Goal: Task Accomplishment & Management: Manage account settings

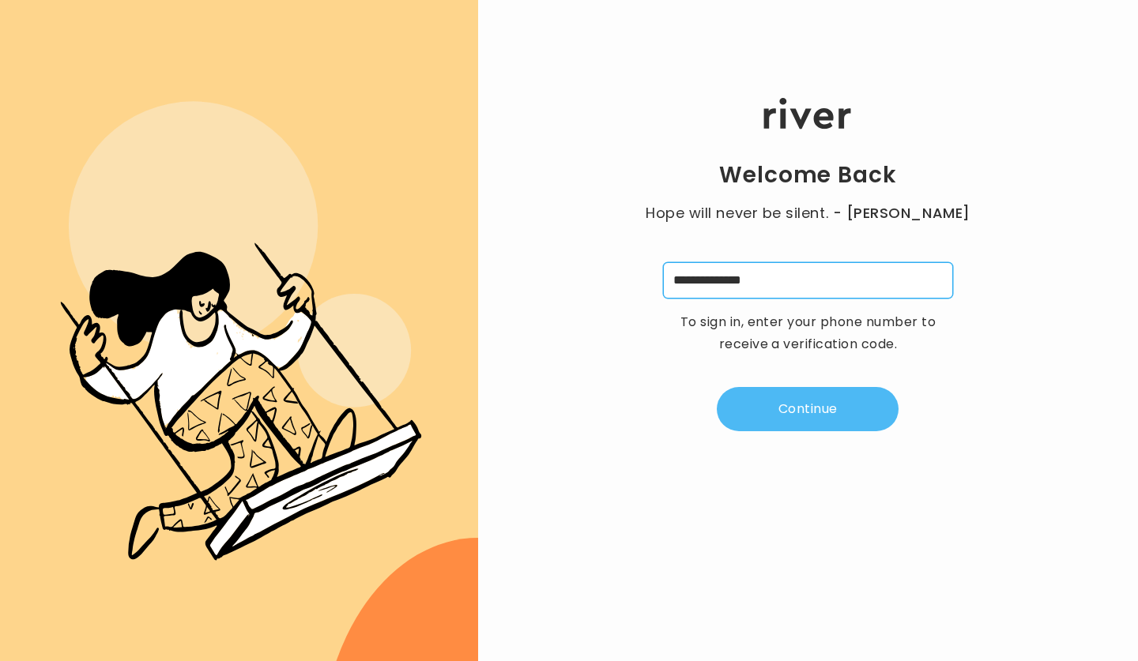
type input "**********"
click at [810, 399] on button "Continue" at bounding box center [808, 409] width 182 height 44
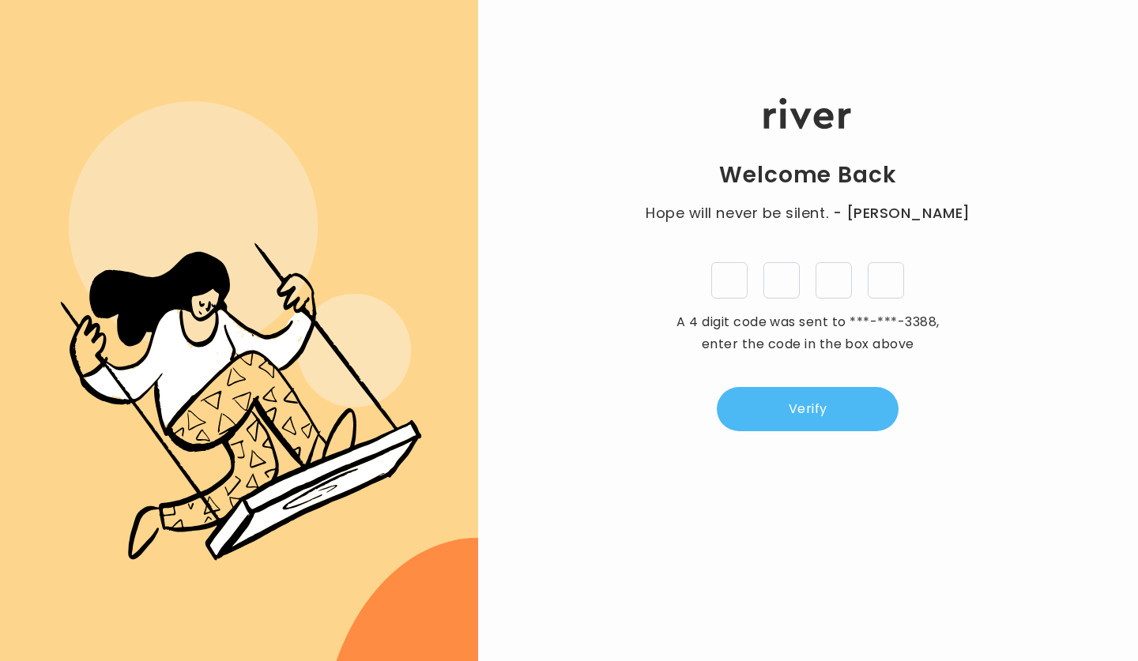
type input "*"
click at [788, 402] on button "Verify" at bounding box center [808, 409] width 182 height 44
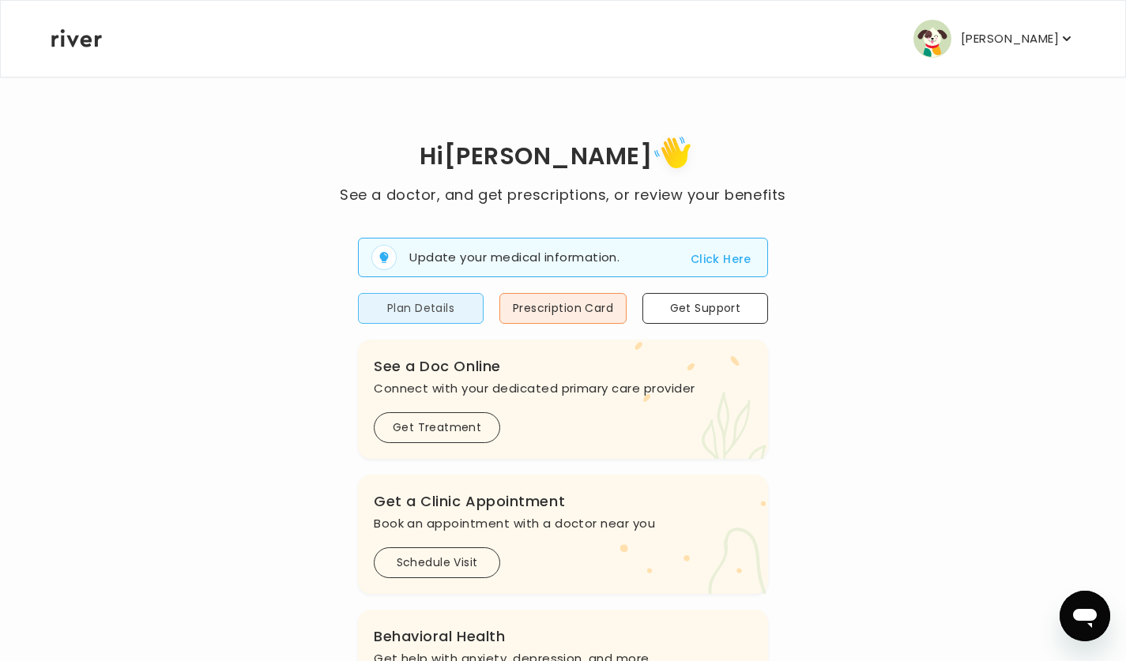
click at [447, 307] on button "Plan Details" at bounding box center [421, 308] width 126 height 31
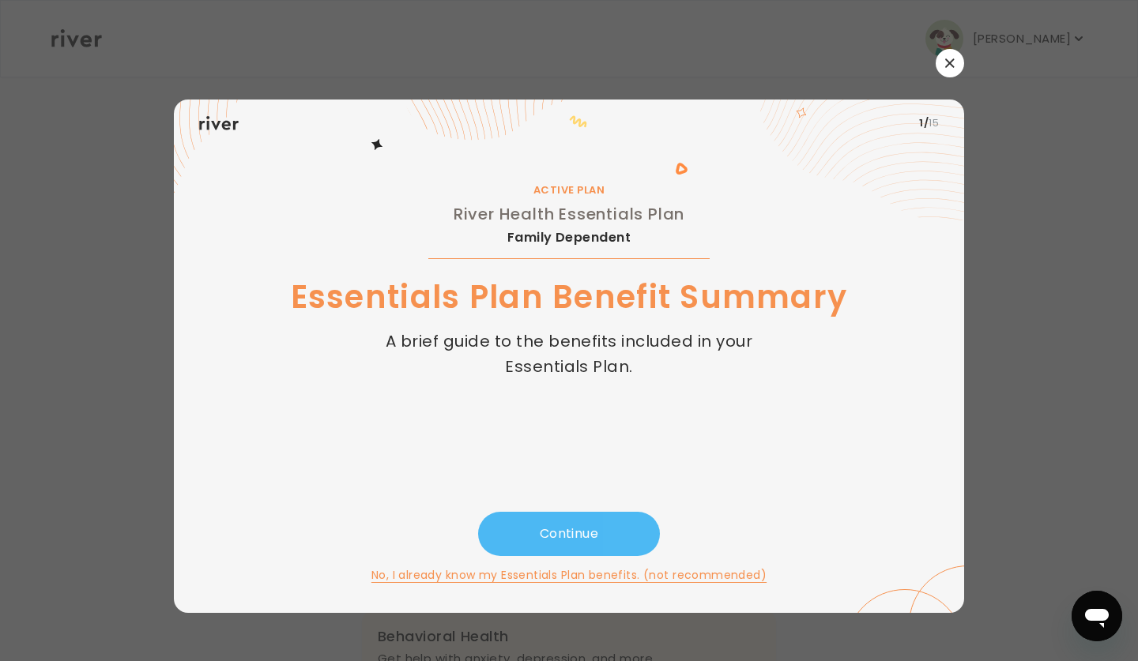
click at [584, 535] on button "Continue" at bounding box center [569, 534] width 182 height 44
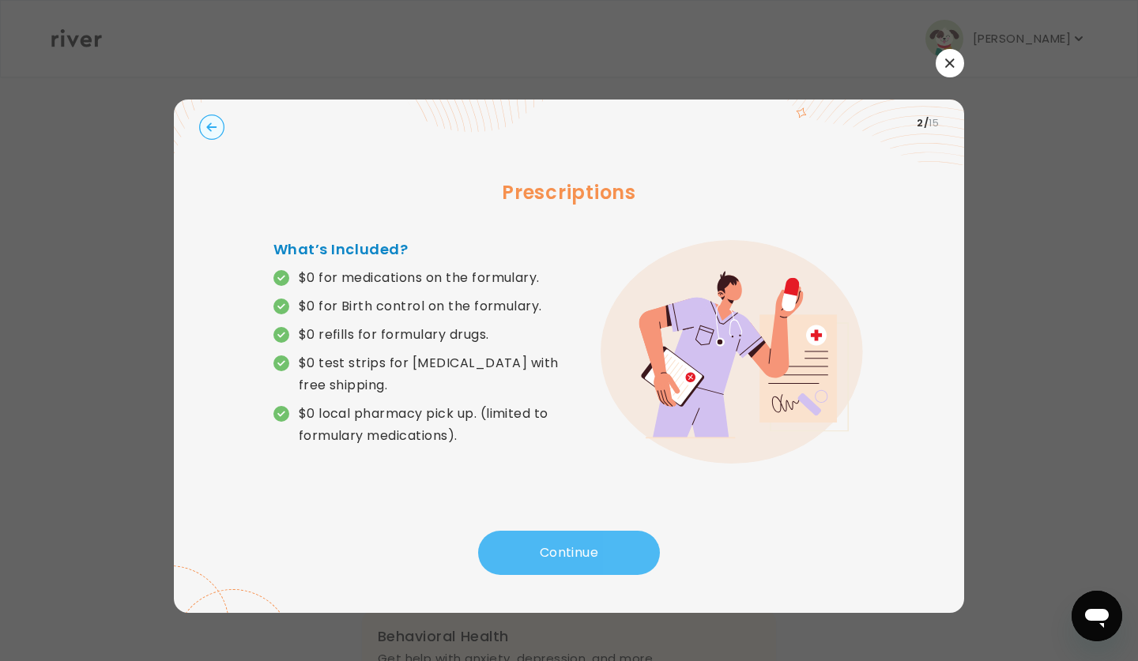
click at [589, 560] on button "Continue" at bounding box center [569, 553] width 182 height 44
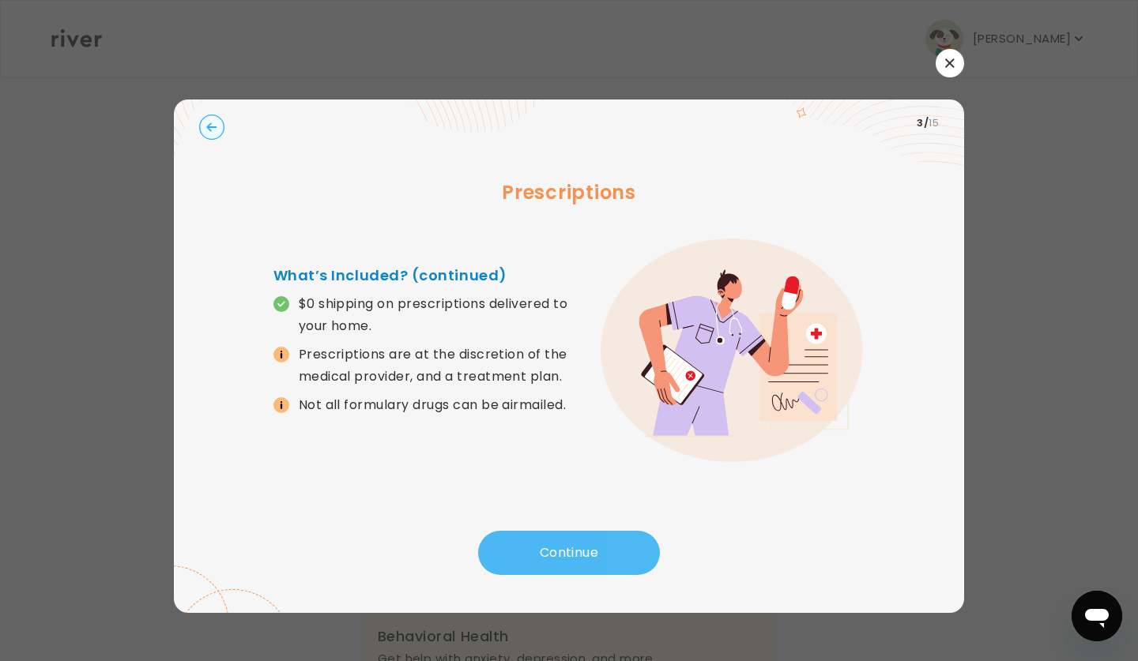
click at [587, 558] on button "Continue" at bounding box center [569, 553] width 182 height 44
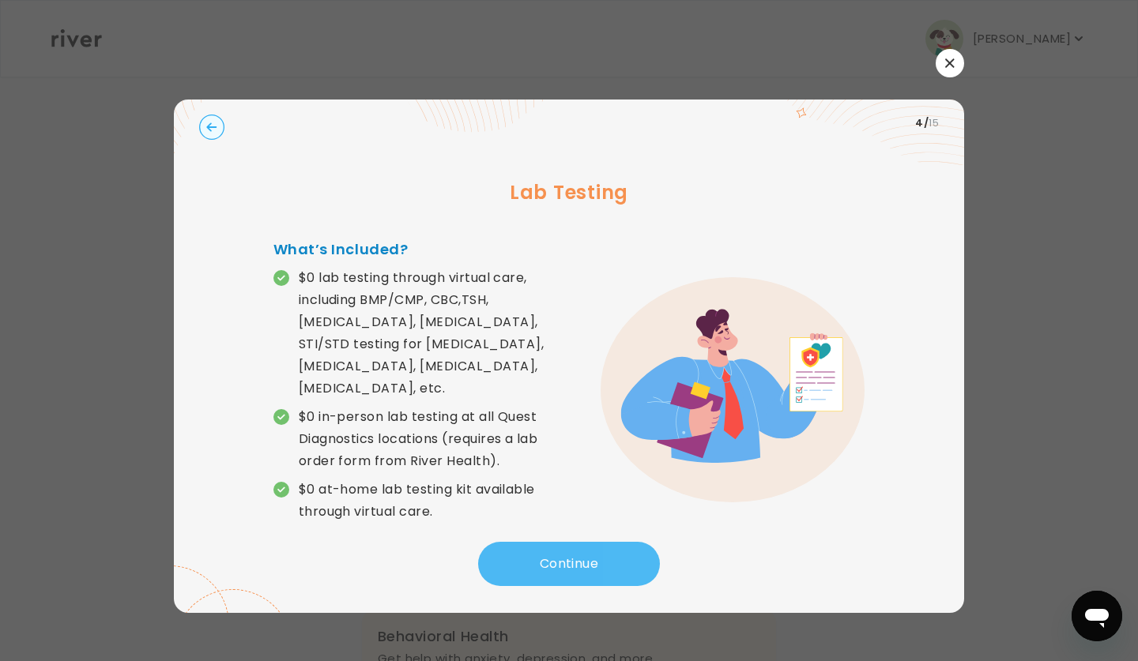
click at [587, 558] on button "Continue" at bounding box center [569, 564] width 182 height 44
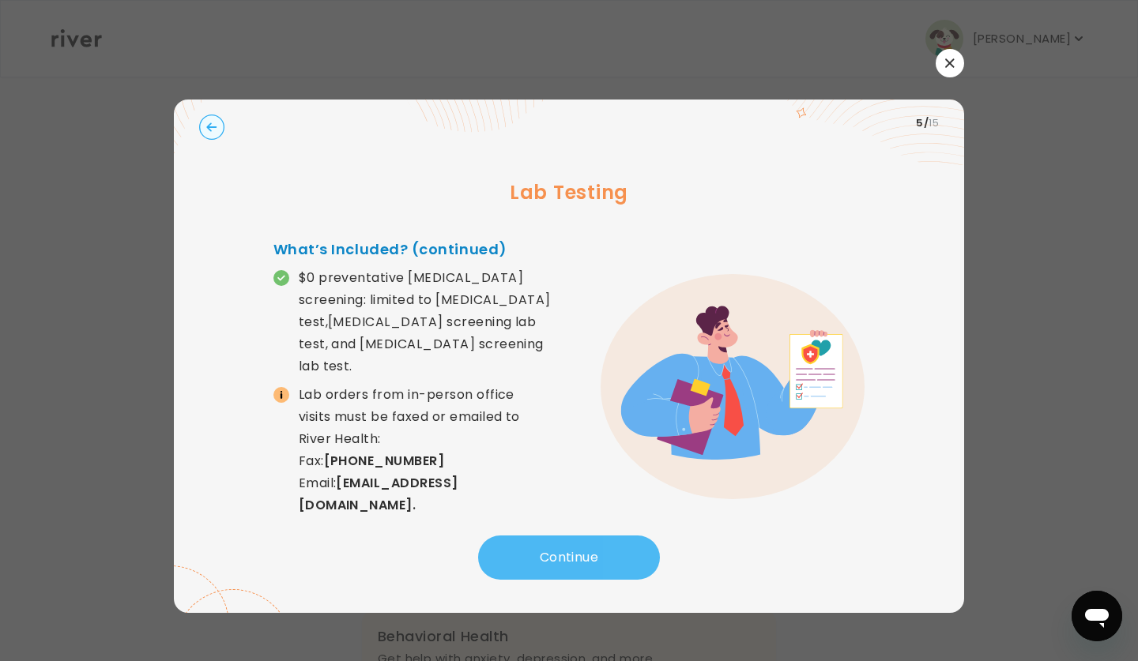
click at [587, 558] on button "Continue" at bounding box center [569, 558] width 182 height 44
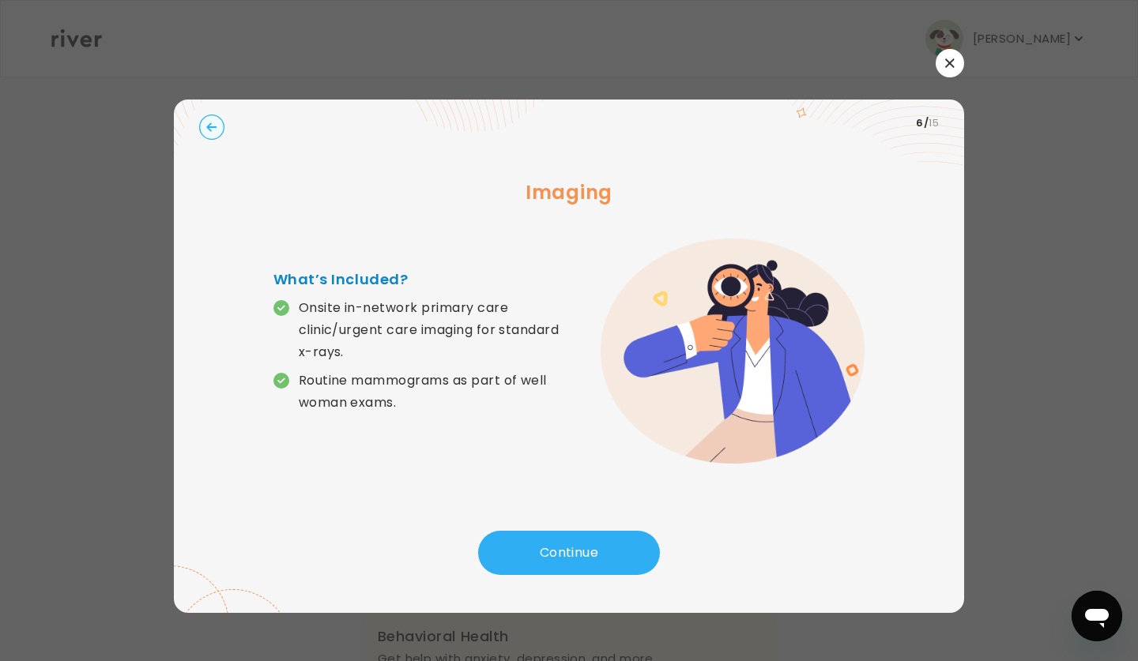
click at [949, 67] on icon "button" at bounding box center [949, 62] width 9 height 9
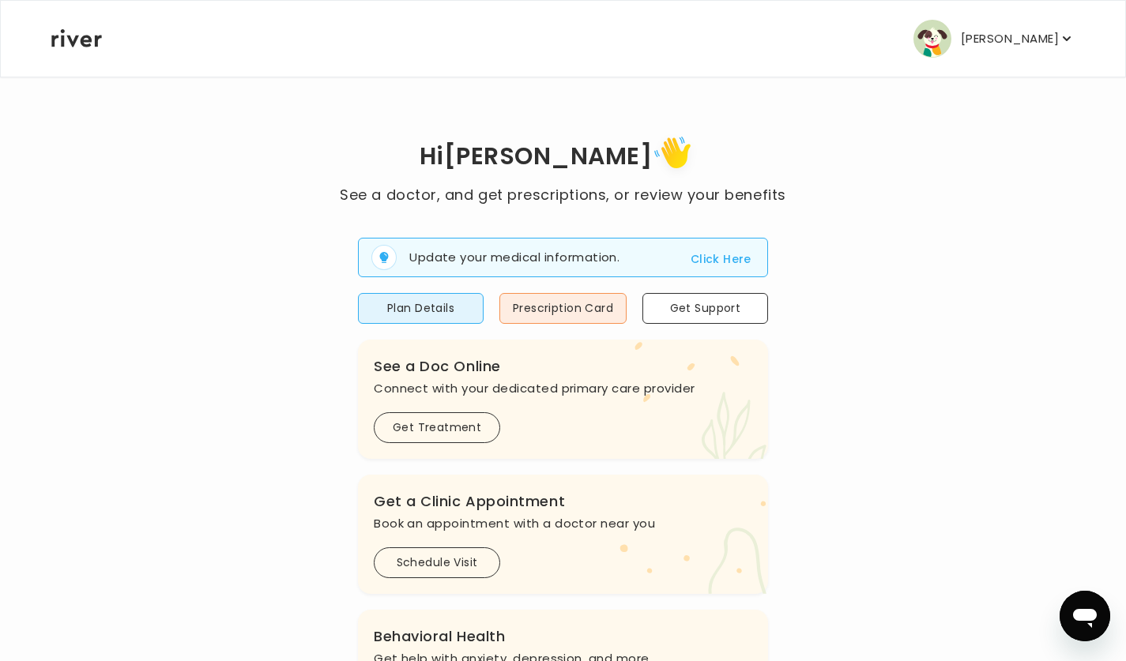
click at [999, 39] on p "[PERSON_NAME]" at bounding box center [1010, 39] width 98 height 22
click at [888, 211] on div "Hi [PERSON_NAME] See a doctor, and get prescriptions, or review your benefits U…" at bounding box center [563, 565] width 1025 height 869
click at [1043, 44] on p "[PERSON_NAME]" at bounding box center [1010, 39] width 98 height 22
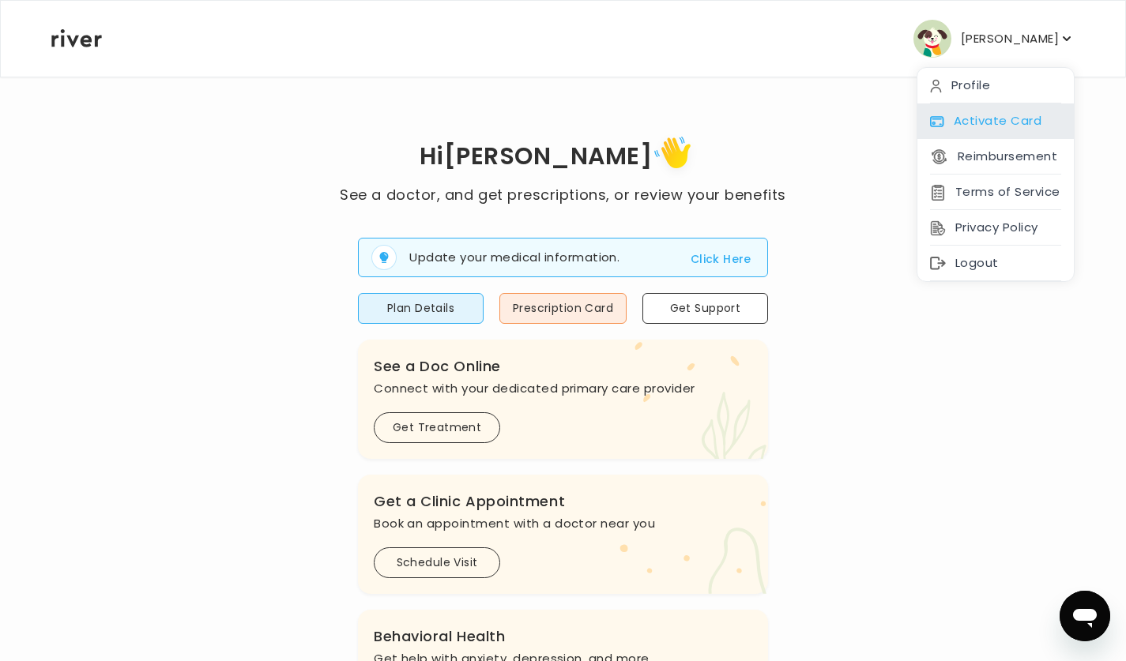
click at [1017, 126] on div "Activate Card" at bounding box center [996, 122] width 156 height 36
